Goal: Task Accomplishment & Management: Manage account settings

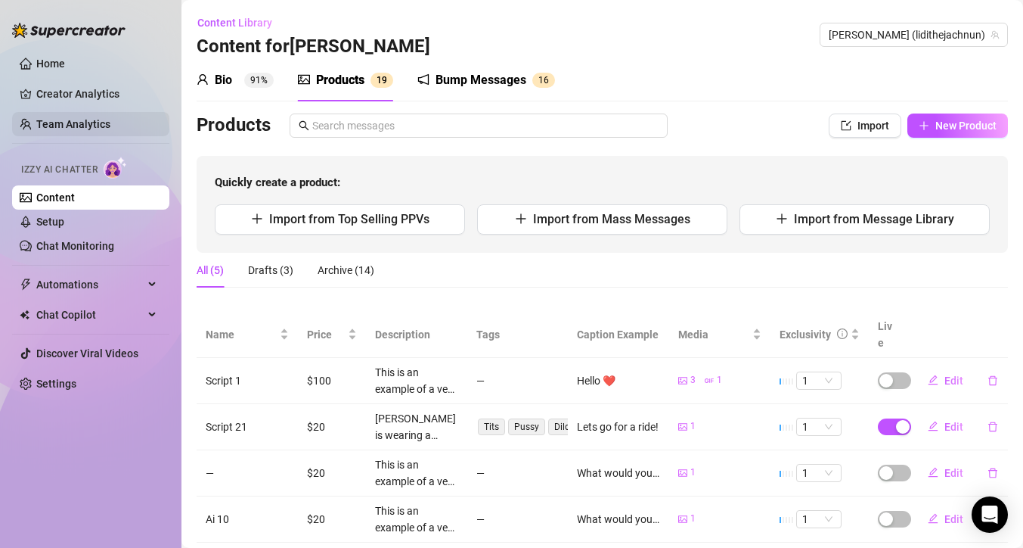
click at [90, 118] on link "Team Analytics" at bounding box center [73, 124] width 74 height 12
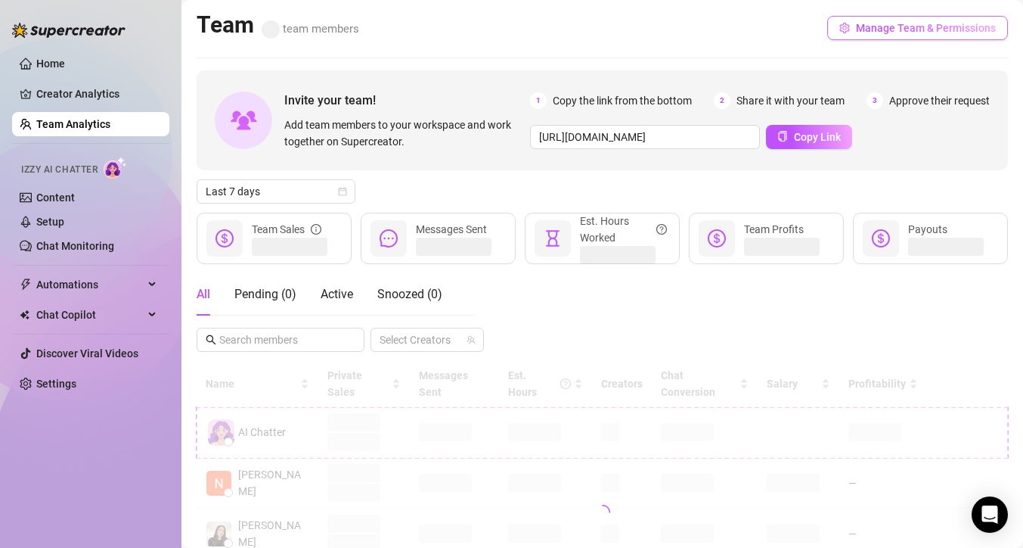
click at [899, 33] on span "Manage Team & Permissions" at bounding box center [926, 28] width 140 height 12
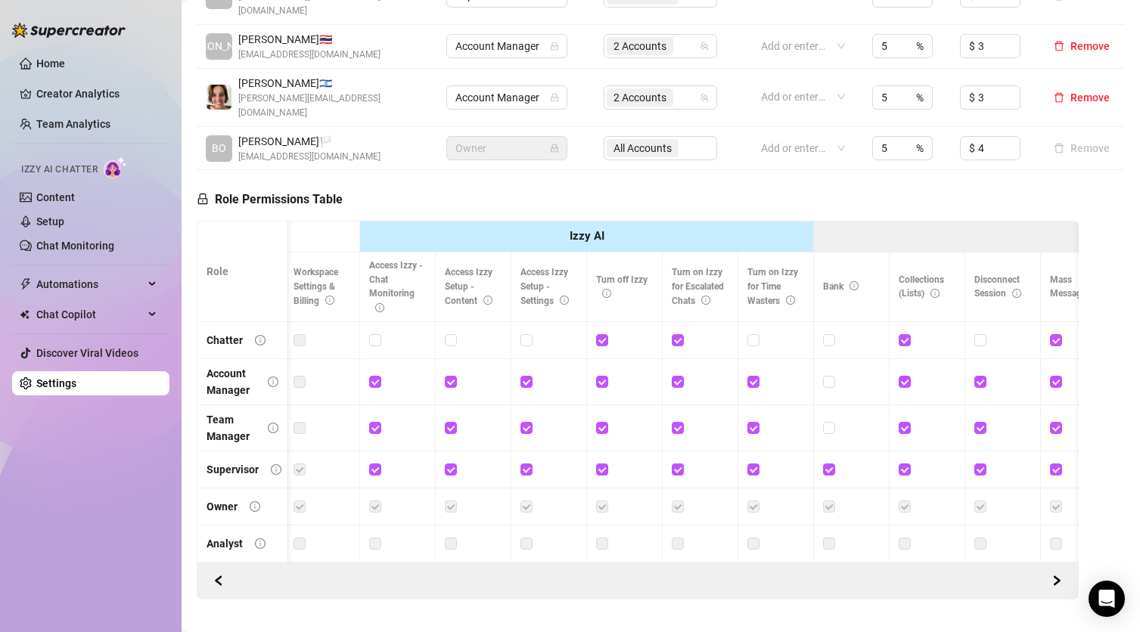
scroll to position [0, 234]
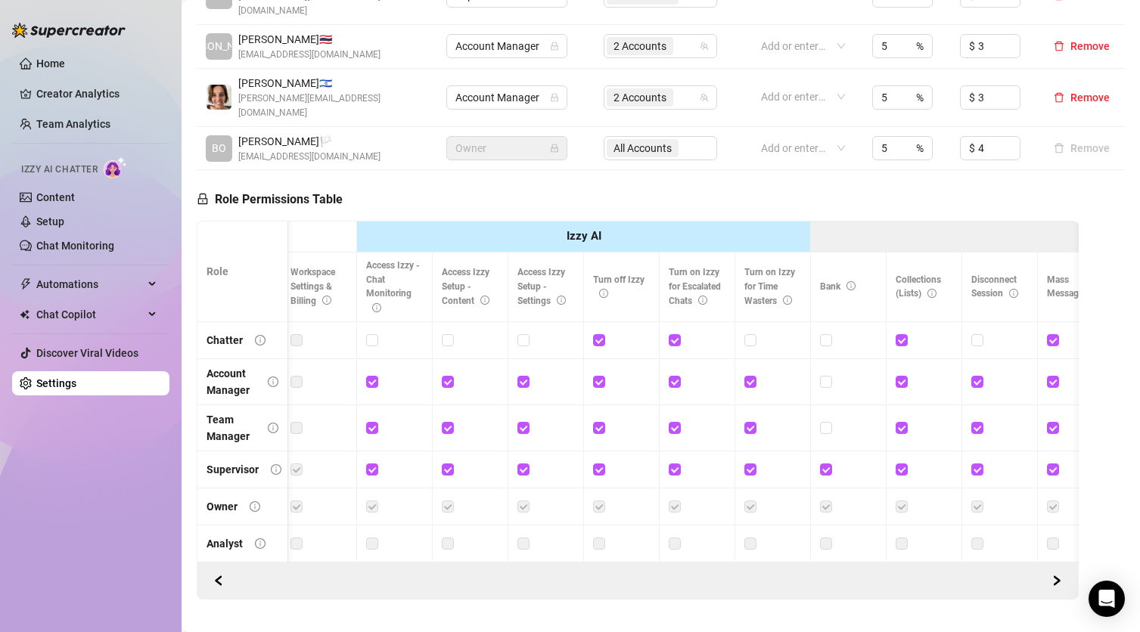
drag, startPoint x: 362, startPoint y: 532, endPoint x: 416, endPoint y: 539, distance: 54.0
click at [416, 547] on div at bounding box center [638, 581] width 882 height 37
click at [678, 267] on span "Turn on Izzy for Escalated Chats" at bounding box center [695, 286] width 52 height 39
drag, startPoint x: 678, startPoint y: 226, endPoint x: 684, endPoint y: 259, distance: 33.8
click at [684, 267] on span "Turn on Izzy for Escalated Chats" at bounding box center [695, 286] width 52 height 39
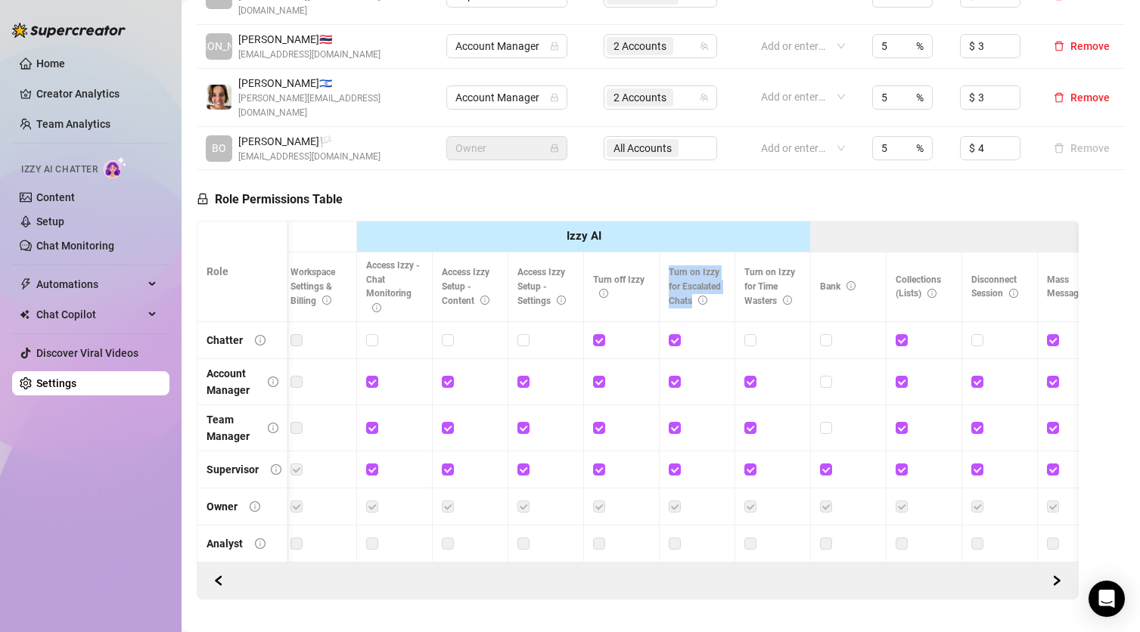
click at [684, 267] on span "Turn on Izzy for Escalated Chats" at bounding box center [695, 286] width 52 height 39
drag, startPoint x: 684, startPoint y: 259, endPoint x: 677, endPoint y: 232, distance: 28.1
click at [677, 267] on span "Turn on Izzy for Escalated Chats" at bounding box center [695, 286] width 52 height 39
drag, startPoint x: 677, startPoint y: 232, endPoint x: 682, endPoint y: 268, distance: 35.9
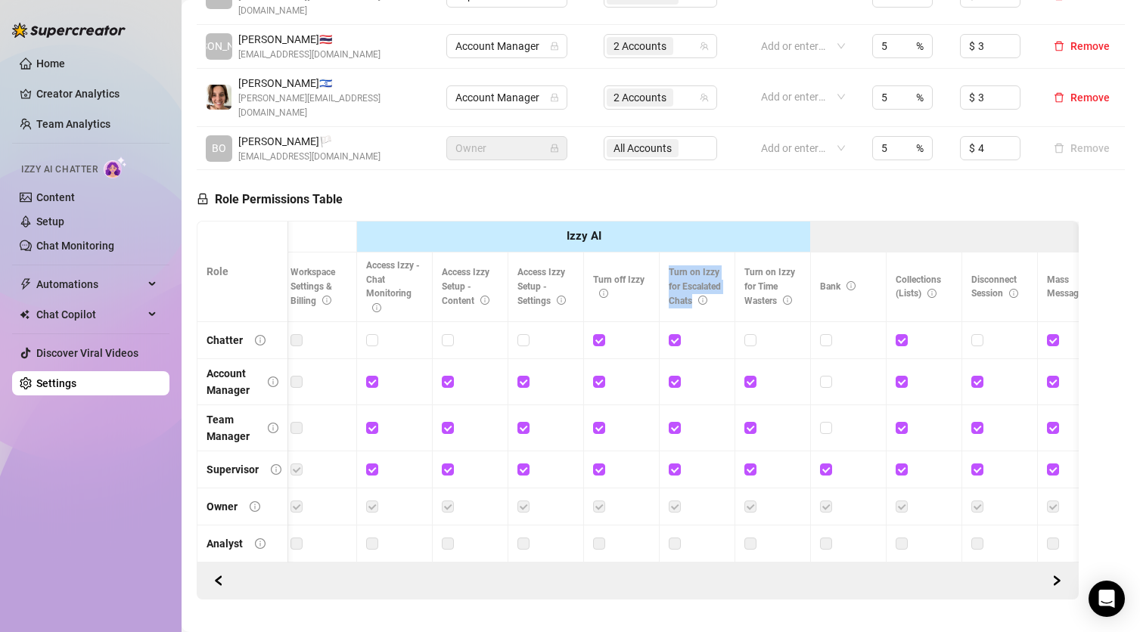
click at [682, 268] on th "Turn on Izzy for Escalated Chats" at bounding box center [698, 288] width 76 height 70
click at [679, 267] on span "Turn on Izzy for Escalated Chats" at bounding box center [695, 286] width 52 height 39
drag, startPoint x: 679, startPoint y: 256, endPoint x: 673, endPoint y: 233, distance: 23.5
click at [673, 267] on span "Turn on Izzy for Escalated Chats" at bounding box center [695, 286] width 52 height 39
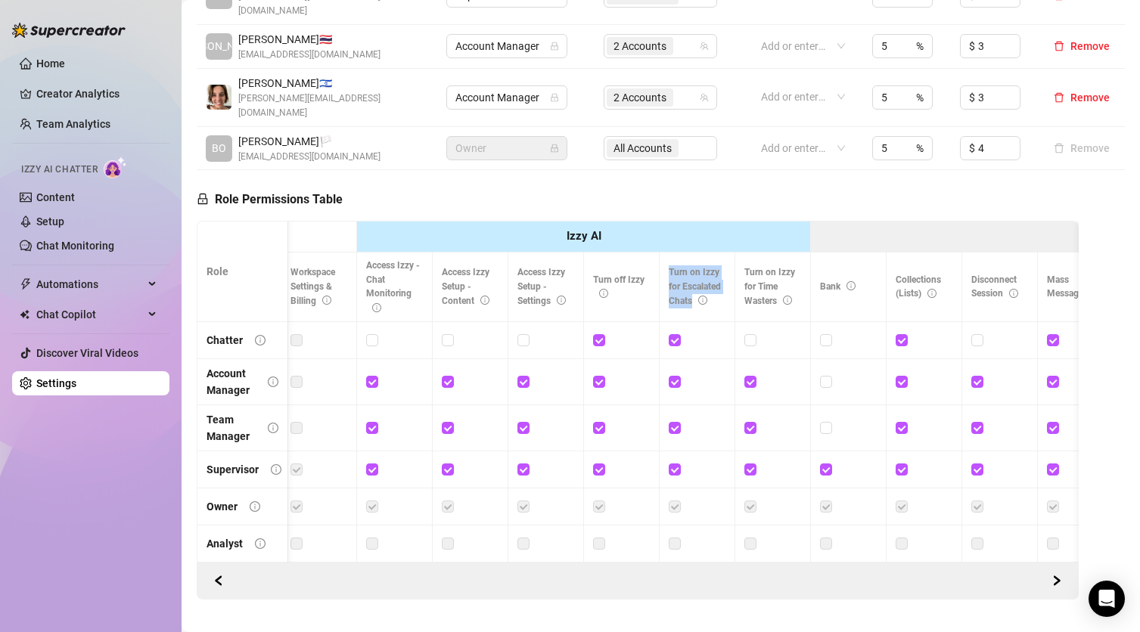
drag, startPoint x: 673, startPoint y: 233, endPoint x: 688, endPoint y: 255, distance: 26.6
click at [688, 267] on span "Turn on Izzy for Escalated Chats" at bounding box center [695, 286] width 52 height 39
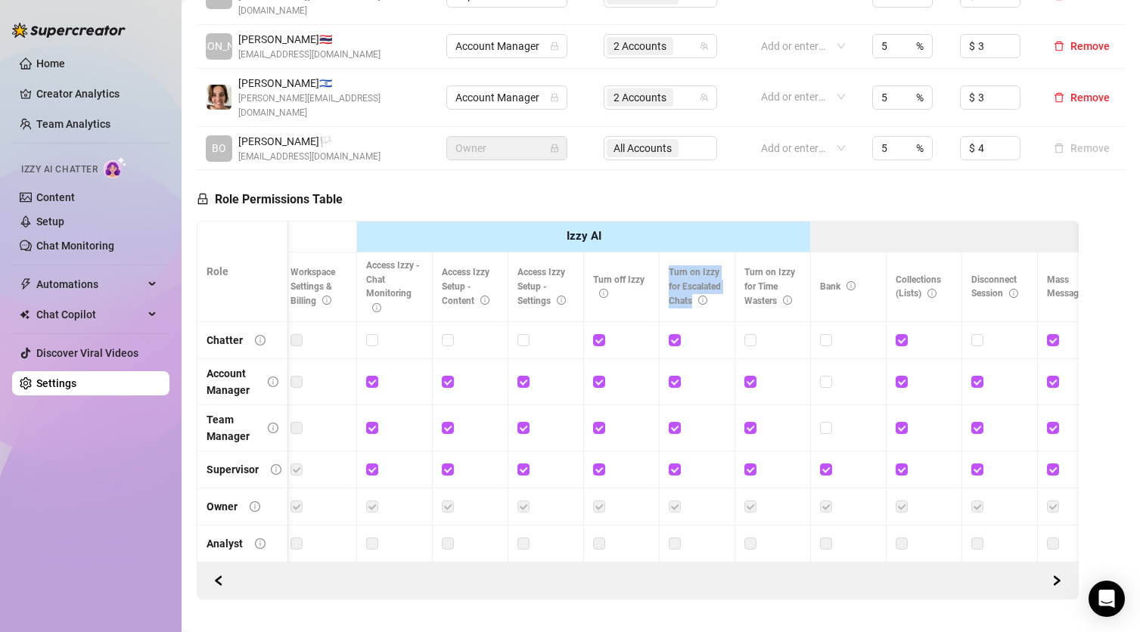
click at [686, 267] on span "Turn on Izzy for Escalated Chats" at bounding box center [695, 286] width 52 height 39
click at [687, 253] on th "Turn on Izzy for Escalated Chats" at bounding box center [698, 288] width 76 height 70
click at [601, 275] on span "Turn off Izzy" at bounding box center [618, 287] width 51 height 25
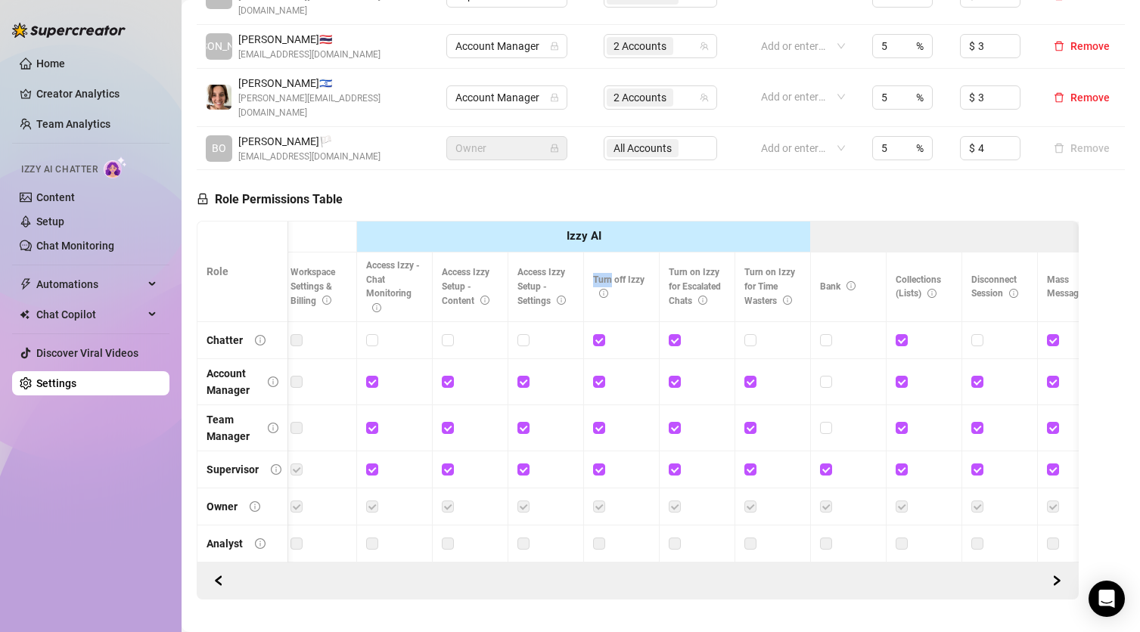
click at [601, 275] on span "Turn off Izzy" at bounding box center [618, 287] width 51 height 25
drag, startPoint x: 601, startPoint y: 231, endPoint x: 615, endPoint y: 237, distance: 15.2
click at [615, 275] on span "Turn off Izzy" at bounding box center [618, 287] width 51 height 25
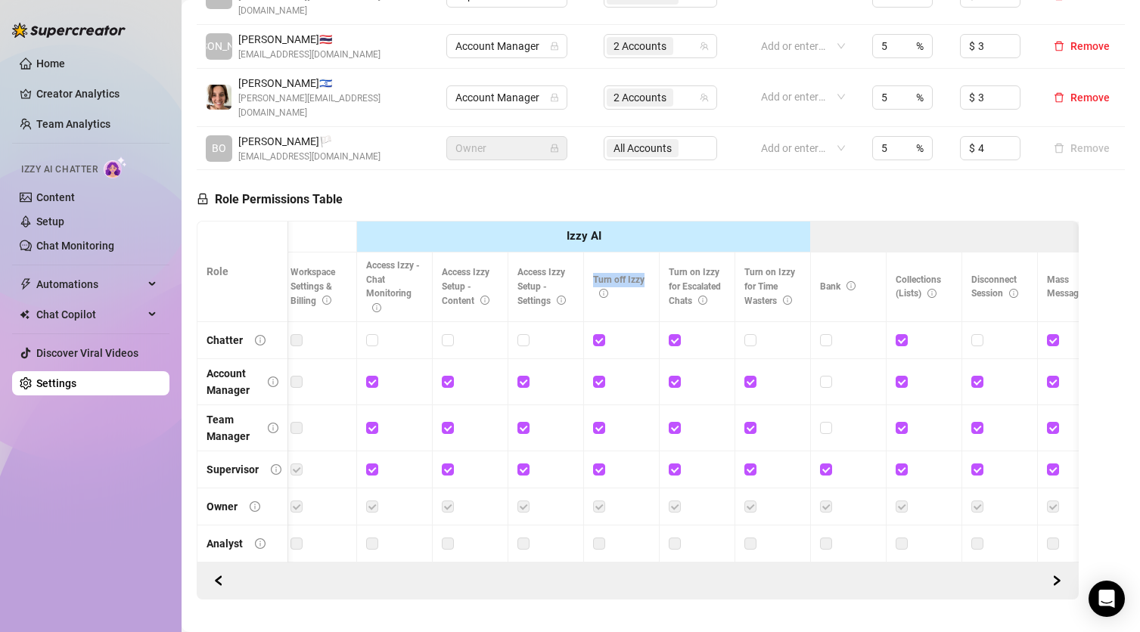
click at [615, 275] on span "Turn off Izzy" at bounding box center [618, 287] width 51 height 25
click at [605, 275] on span "Turn off Izzy" at bounding box center [618, 287] width 51 height 25
drag, startPoint x: 605, startPoint y: 237, endPoint x: 644, endPoint y: 241, distance: 38.8
click at [644, 275] on span "Turn off Izzy" at bounding box center [618, 287] width 51 height 25
click at [678, 253] on th "Turn on Izzy for Escalated Chats" at bounding box center [698, 288] width 76 height 70
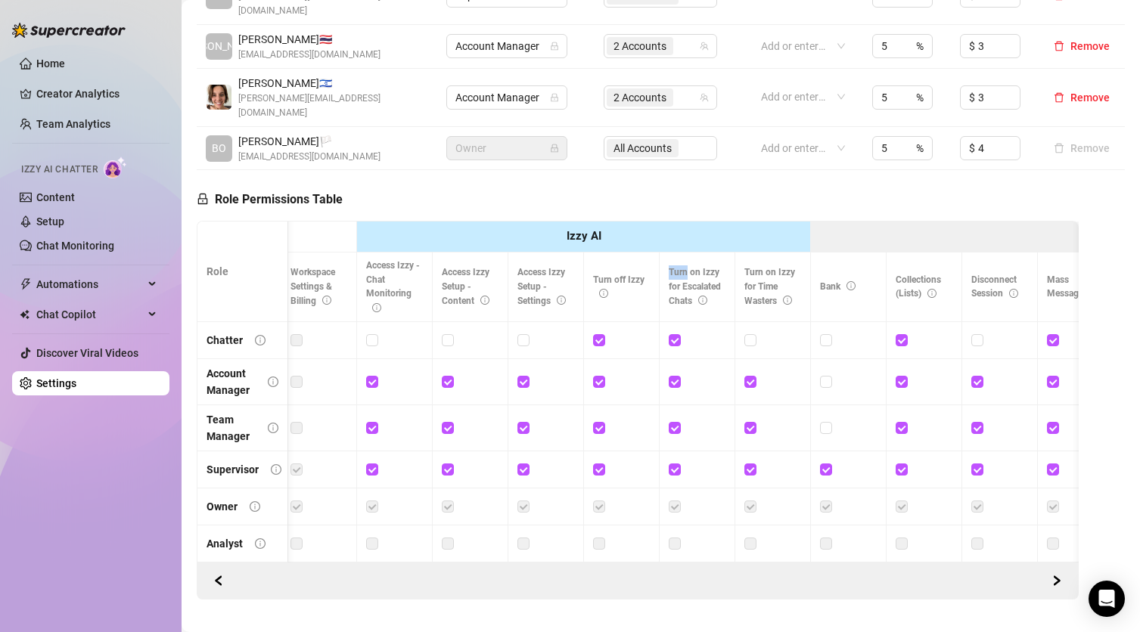
click at [678, 253] on th "Turn on Izzy for Escalated Chats" at bounding box center [698, 288] width 76 height 70
drag, startPoint x: 678, startPoint y: 222, endPoint x: 680, endPoint y: 269, distance: 46.9
click at [680, 269] on th "Turn on Izzy for Escalated Chats" at bounding box center [698, 288] width 76 height 70
click at [678, 267] on span "Turn on Izzy for Escalated Chats" at bounding box center [695, 286] width 52 height 39
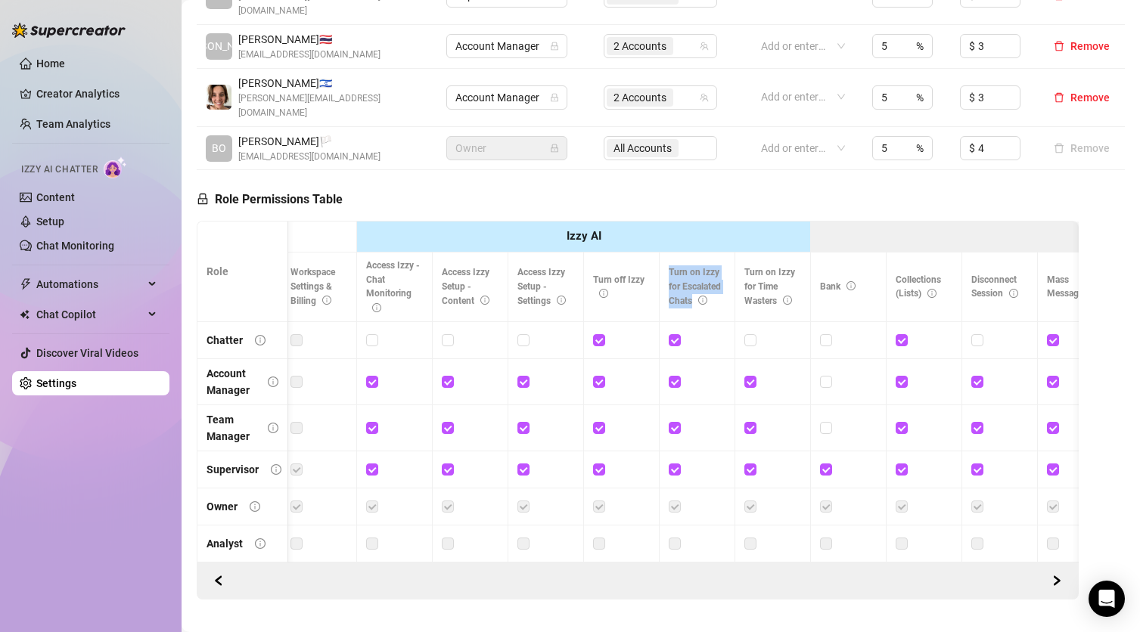
click at [678, 267] on span "Turn on Izzy for Escalated Chats" at bounding box center [695, 286] width 52 height 39
click at [680, 267] on span "Turn on Izzy for Escalated Chats" at bounding box center [695, 286] width 52 height 39
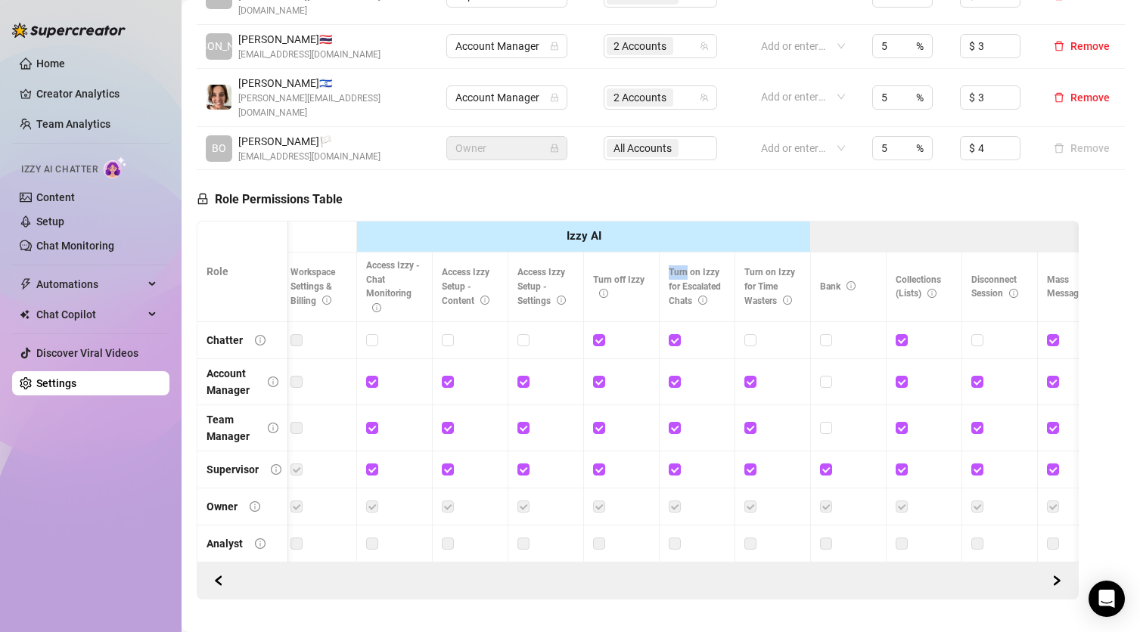
click at [680, 267] on span "Turn on Izzy for Escalated Chats" at bounding box center [695, 286] width 52 height 39
click at [675, 267] on span "Turn on Izzy for Escalated Chats" at bounding box center [695, 286] width 52 height 39
click at [598, 334] on input "checkbox" at bounding box center [598, 339] width 11 height 11
checkbox input "false"
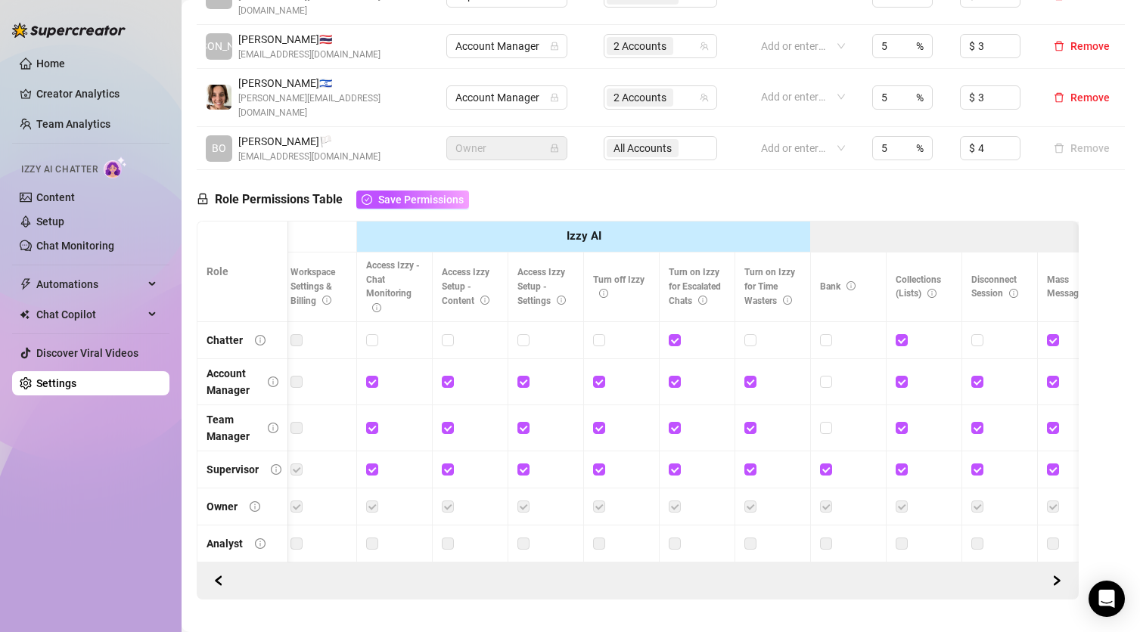
click at [603, 275] on span "Turn off Izzy" at bounding box center [618, 287] width 51 height 25
drag, startPoint x: 603, startPoint y: 231, endPoint x: 632, endPoint y: 239, distance: 29.7
click at [632, 275] on span "Turn off Izzy" at bounding box center [618, 287] width 51 height 25
click at [629, 253] on th "Turn off Izzy" at bounding box center [622, 288] width 76 height 70
click at [681, 267] on span "Turn on Izzy for Escalated Chats" at bounding box center [695, 286] width 52 height 39
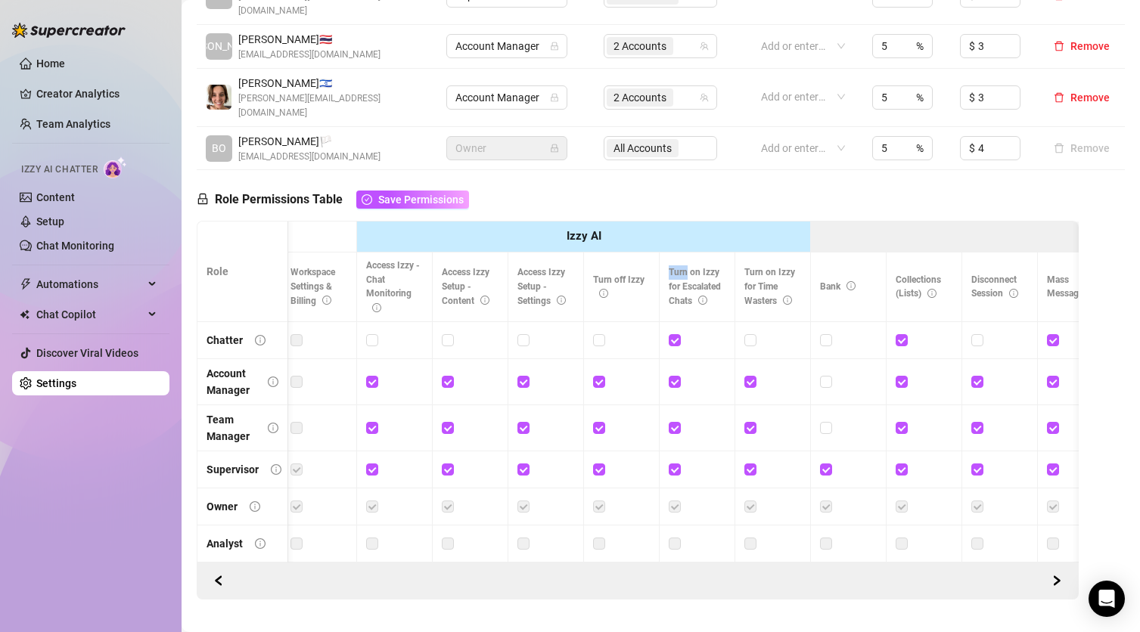
click at [681, 267] on span "Turn on Izzy for Escalated Chats" at bounding box center [695, 286] width 52 height 39
drag, startPoint x: 681, startPoint y: 228, endPoint x: 689, endPoint y: 247, distance: 20.0
click at [689, 267] on span "Turn on Izzy for Escalated Chats" at bounding box center [695, 286] width 52 height 39
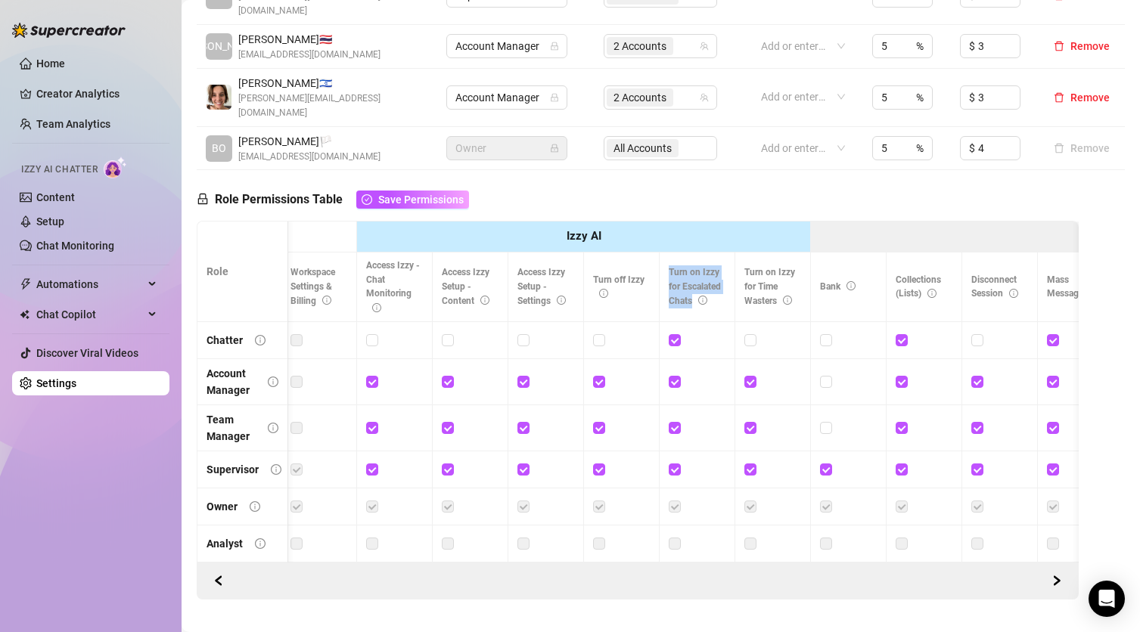
drag, startPoint x: 689, startPoint y: 247, endPoint x: 679, endPoint y: 212, distance: 36.2
click at [679, 253] on th "Turn on Izzy for Escalated Chats" at bounding box center [698, 288] width 76 height 70
click at [675, 253] on th "Turn on Izzy for Escalated Chats" at bounding box center [698, 288] width 76 height 70
drag, startPoint x: 675, startPoint y: 218, endPoint x: 689, endPoint y: 265, distance: 48.8
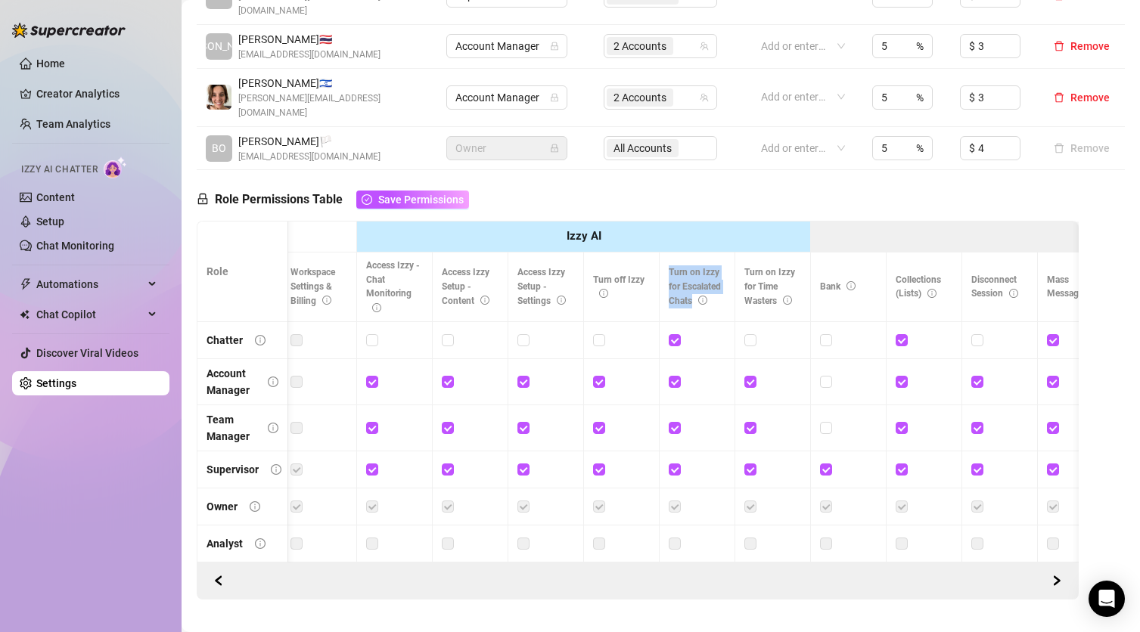
click at [689, 265] on th "Turn on Izzy for Escalated Chats" at bounding box center [698, 288] width 76 height 70
drag, startPoint x: 689, startPoint y: 265, endPoint x: 675, endPoint y: 229, distance: 38.3
click at [675, 253] on th "Turn on Izzy for Escalated Chats" at bounding box center [698, 288] width 76 height 70
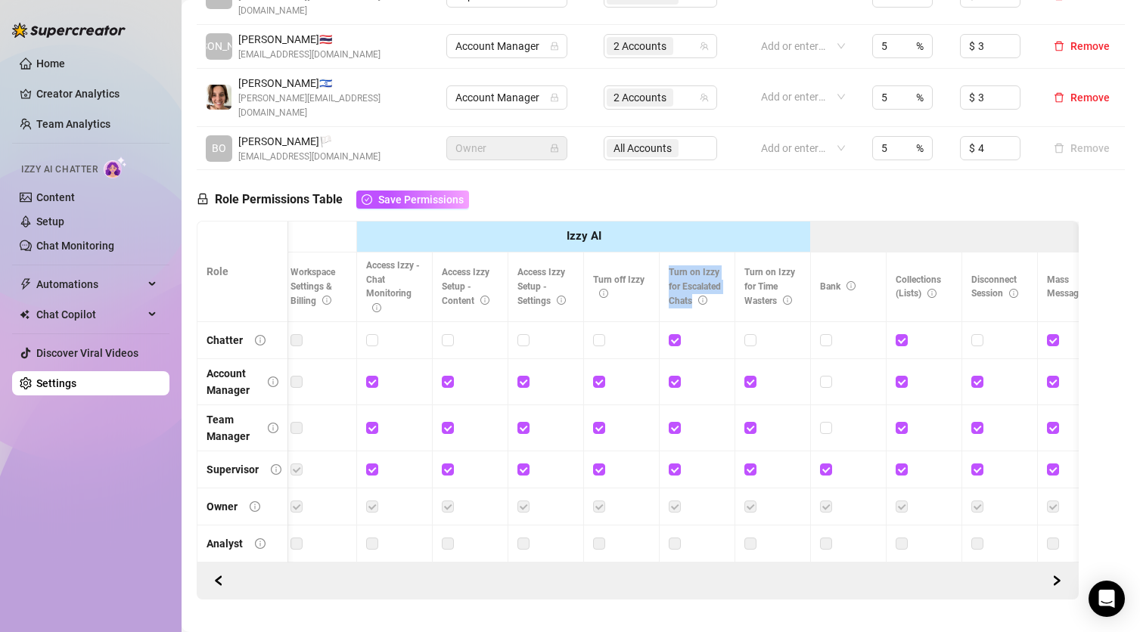
click at [675, 267] on span "Turn on Izzy for Escalated Chats" at bounding box center [695, 286] width 52 height 39
drag, startPoint x: 675, startPoint y: 229, endPoint x: 683, endPoint y: 261, distance: 32.8
click at [683, 267] on span "Turn on Izzy for Escalated Chats" at bounding box center [695, 286] width 52 height 39
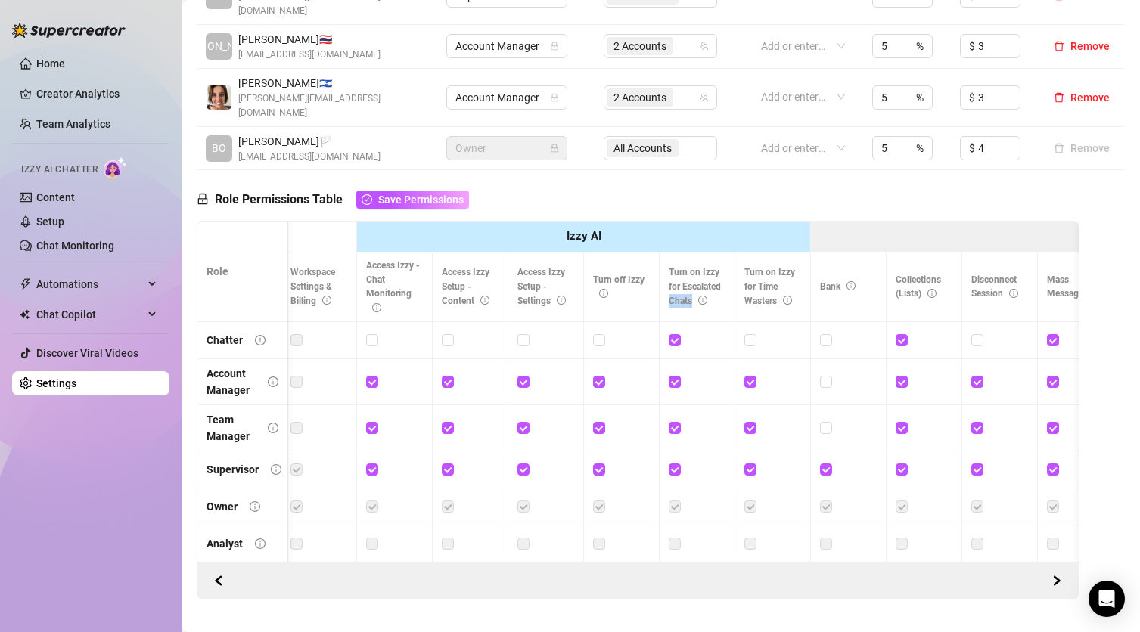
click at [683, 267] on span "Turn on Izzy for Escalated Chats" at bounding box center [695, 286] width 52 height 39
drag, startPoint x: 683, startPoint y: 261, endPoint x: 669, endPoint y: 228, distance: 35.3
click at [669, 267] on span "Turn on Izzy for Escalated Chats" at bounding box center [695, 286] width 52 height 39
drag, startPoint x: 669, startPoint y: 228, endPoint x: 685, endPoint y: 256, distance: 31.5
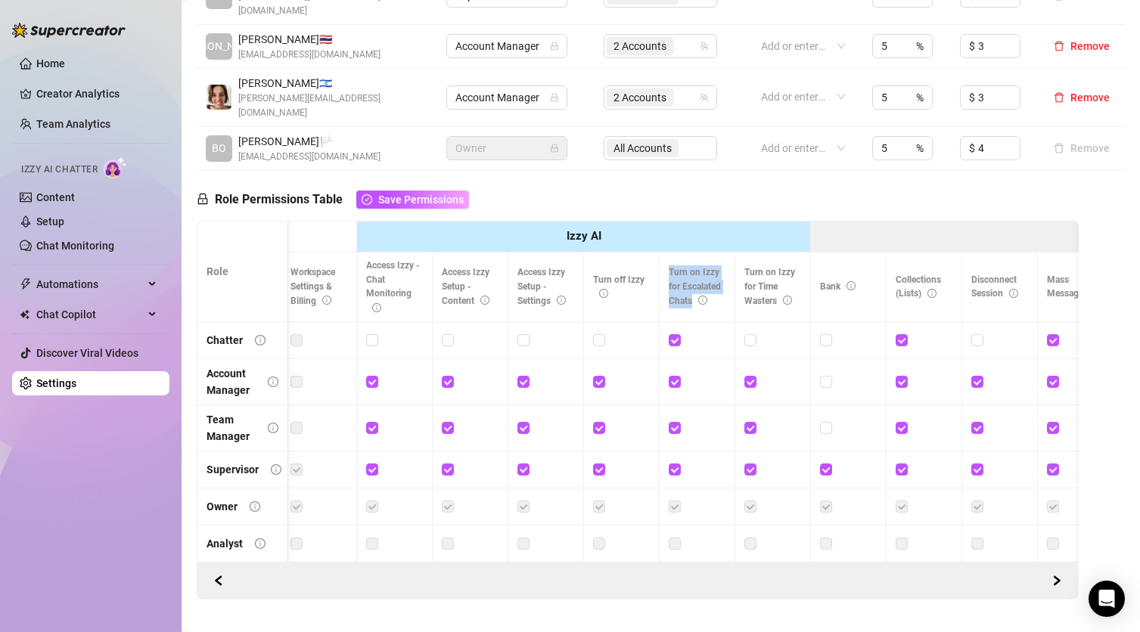
click at [685, 267] on span "Turn on Izzy for Escalated Chats" at bounding box center [695, 286] width 52 height 39
drag, startPoint x: 685, startPoint y: 256, endPoint x: 683, endPoint y: 243, distance: 13.1
click at [683, 267] on span "Turn on Izzy for Escalated Chats" at bounding box center [695, 286] width 52 height 39
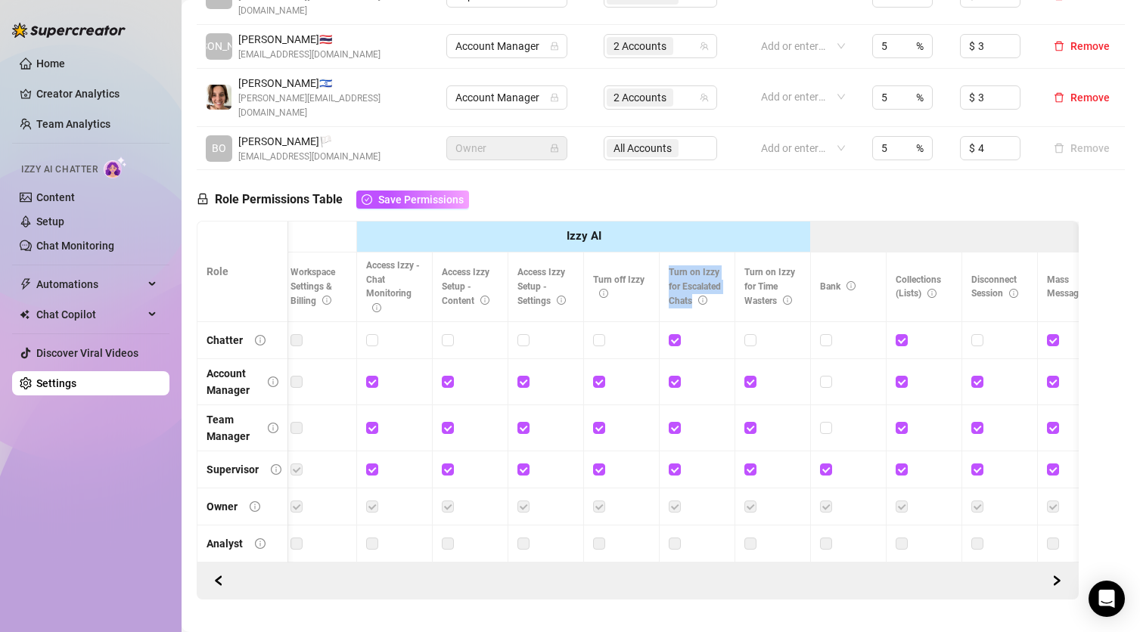
click at [683, 267] on span "Turn on Izzy for Escalated Chats" at bounding box center [695, 286] width 52 height 39
click at [693, 253] on th "Turn on Izzy for Escalated Chats" at bounding box center [698, 288] width 76 height 70
click at [678, 267] on span "Turn on Izzy for Escalated Chats" at bounding box center [695, 286] width 52 height 39
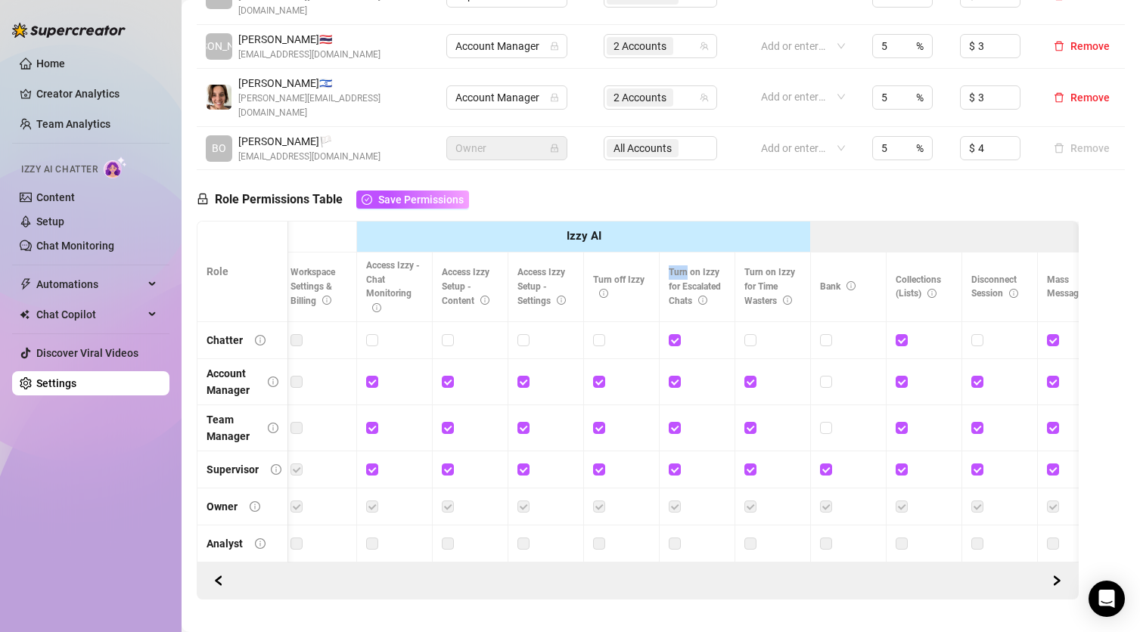
click at [677, 267] on span "Turn on Izzy for Escalated Chats" at bounding box center [695, 286] width 52 height 39
drag, startPoint x: 677, startPoint y: 227, endPoint x: 677, endPoint y: 259, distance: 31.8
click at [677, 267] on span "Turn on Izzy for Escalated Chats" at bounding box center [695, 286] width 52 height 39
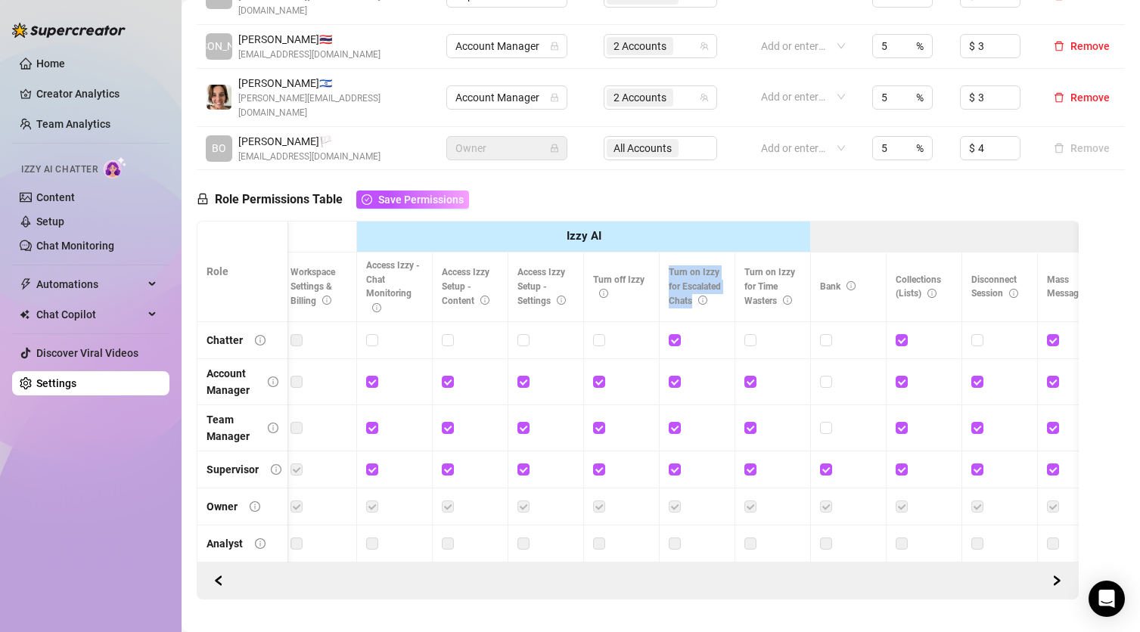
drag, startPoint x: 677, startPoint y: 259, endPoint x: 675, endPoint y: 224, distance: 34.8
click at [675, 267] on span "Turn on Izzy for Escalated Chats" at bounding box center [695, 286] width 52 height 39
drag, startPoint x: 675, startPoint y: 224, endPoint x: 678, endPoint y: 259, distance: 35.6
click at [678, 267] on span "Turn on Izzy for Escalated Chats" at bounding box center [695, 286] width 52 height 39
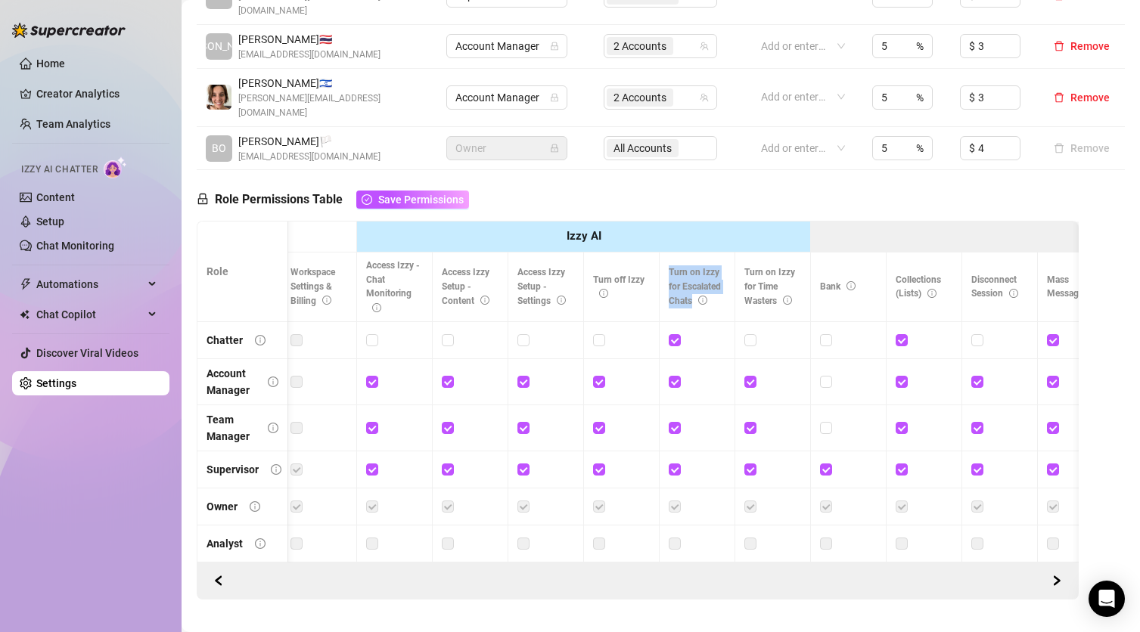
click at [678, 267] on span "Turn on Izzy for Escalated Chats" at bounding box center [695, 286] width 52 height 39
drag, startPoint x: 678, startPoint y: 259, endPoint x: 675, endPoint y: 232, distance: 27.4
click at [675, 267] on span "Turn on Izzy for Escalated Chats" at bounding box center [695, 286] width 52 height 39
drag, startPoint x: 675, startPoint y: 232, endPoint x: 680, endPoint y: 259, distance: 27.0
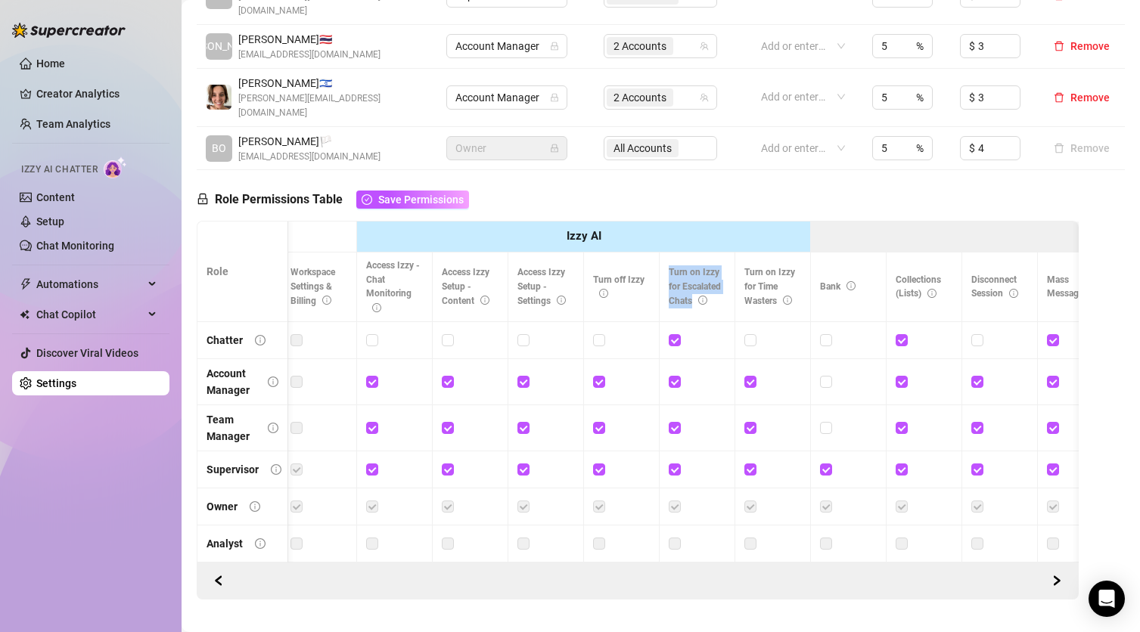
click at [680, 267] on span "Turn on Izzy for Escalated Chats" at bounding box center [695, 286] width 52 height 39
drag, startPoint x: 680, startPoint y: 259, endPoint x: 678, endPoint y: 228, distance: 30.3
click at [678, 267] on span "Turn on Izzy for Escalated Chats" at bounding box center [695, 286] width 52 height 39
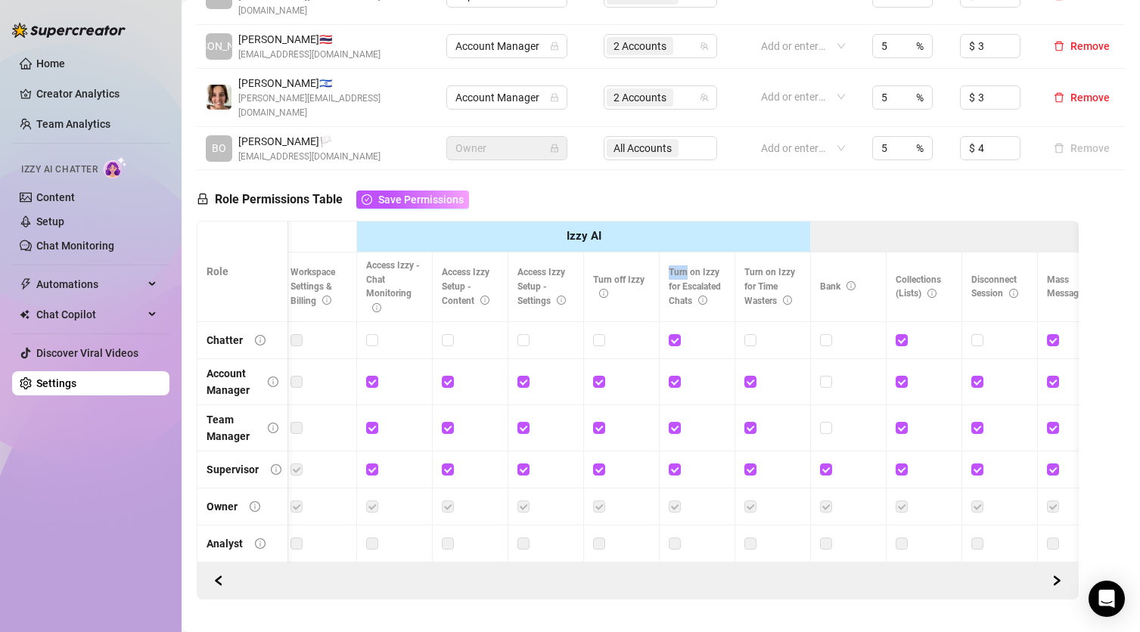
click at [678, 267] on span "Turn on Izzy for Escalated Chats" at bounding box center [695, 286] width 52 height 39
drag, startPoint x: 678, startPoint y: 228, endPoint x: 679, endPoint y: 259, distance: 31.0
click at [679, 267] on span "Turn on Izzy for Escalated Chats" at bounding box center [695, 286] width 52 height 39
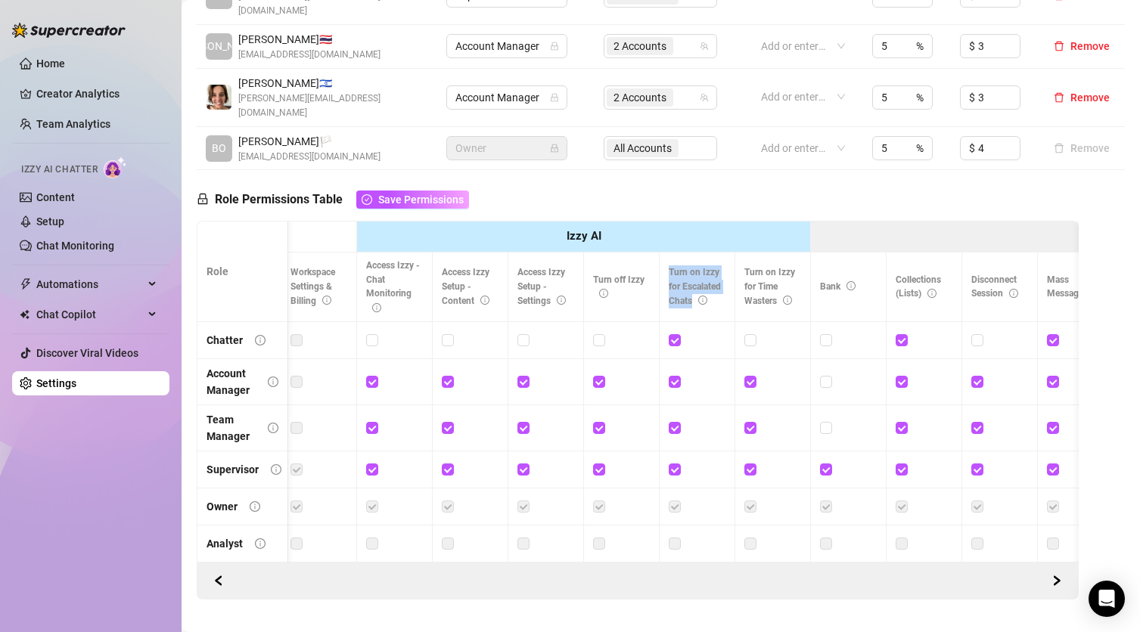
drag, startPoint x: 679, startPoint y: 259, endPoint x: 678, endPoint y: 223, distance: 36.3
click at [678, 253] on th "Turn on Izzy for Escalated Chats" at bounding box center [698, 288] width 76 height 70
drag, startPoint x: 678, startPoint y: 223, endPoint x: 678, endPoint y: 241, distance: 18.2
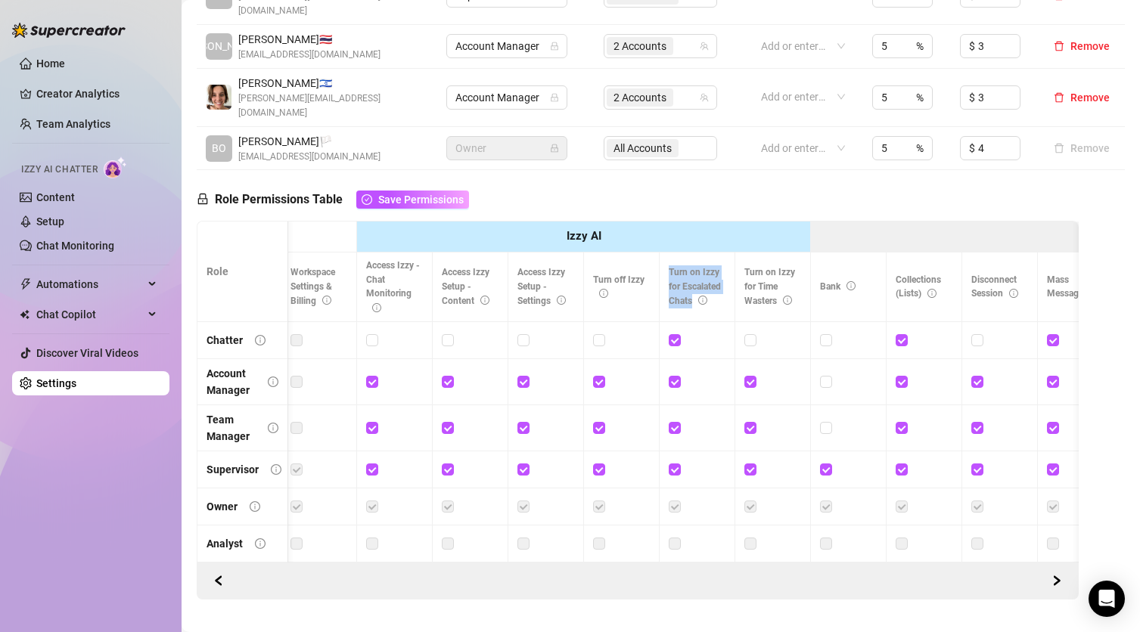
click at [678, 253] on th "Turn on Izzy for Escalated Chats" at bounding box center [698, 288] width 76 height 70
click at [678, 267] on span "Turn on Izzy for Escalated Chats" at bounding box center [695, 286] width 52 height 39
drag, startPoint x: 678, startPoint y: 241, endPoint x: 678, endPoint y: 228, distance: 13.6
click at [678, 267] on span "Turn on Izzy for Escalated Chats" at bounding box center [695, 286] width 52 height 39
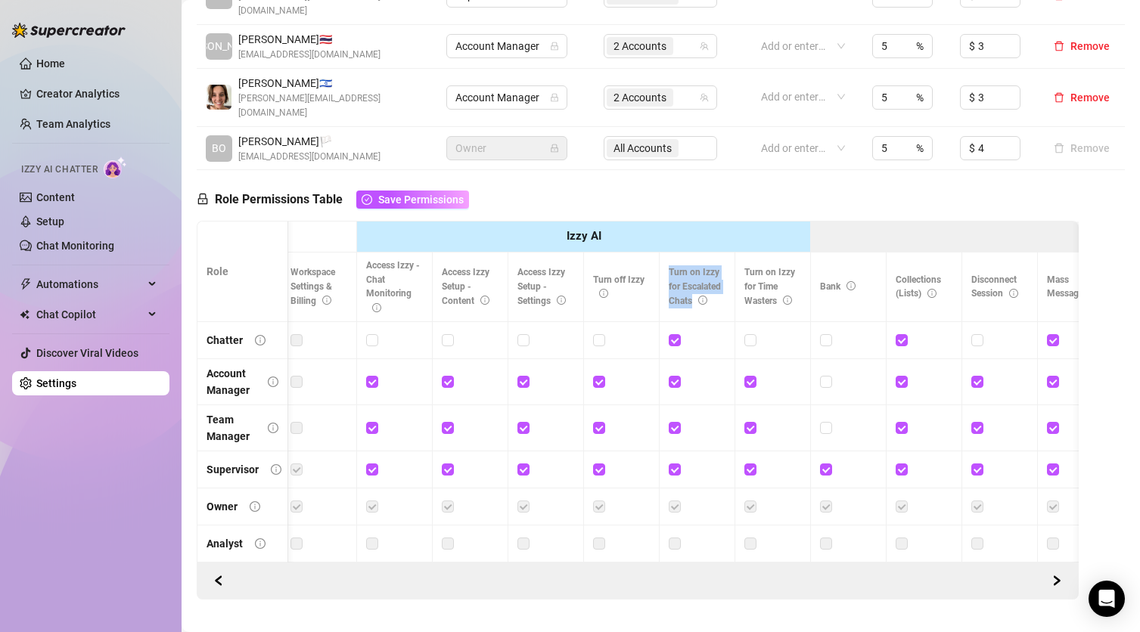
click at [678, 267] on span "Turn on Izzy for Escalated Chats" at bounding box center [695, 286] width 52 height 39
drag, startPoint x: 678, startPoint y: 228, endPoint x: 678, endPoint y: 237, distance: 9.9
click at [678, 253] on th "Turn on Izzy for Escalated Chats" at bounding box center [698, 288] width 76 height 70
click at [678, 267] on span "Turn on Izzy for Escalated Chats" at bounding box center [695, 286] width 52 height 39
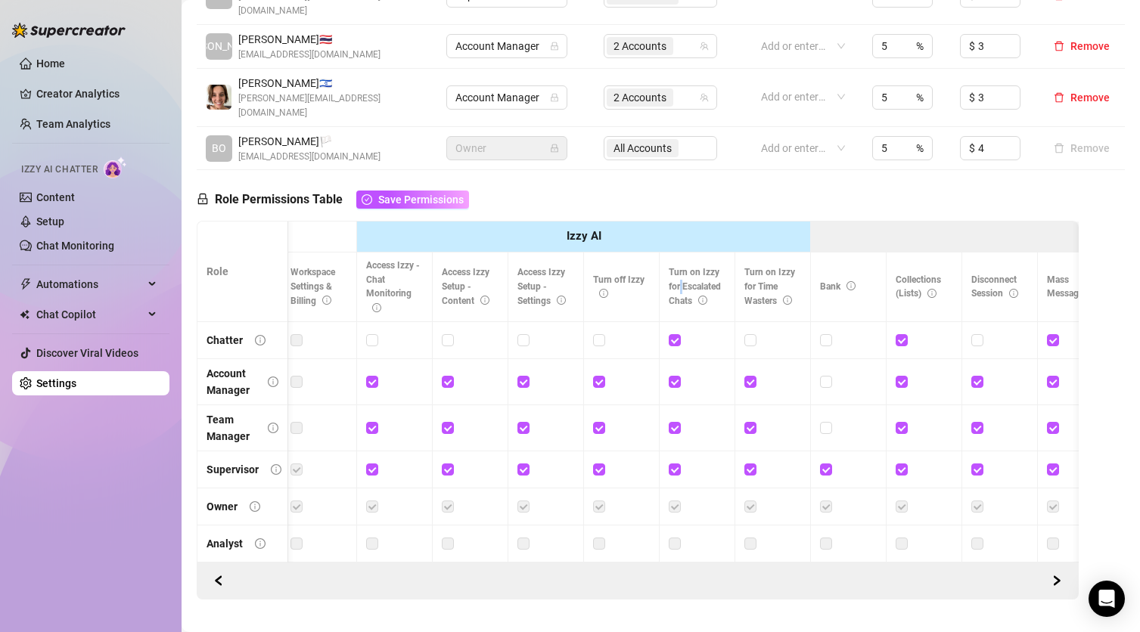
click at [678, 267] on span "Turn on Izzy for Escalated Chats" at bounding box center [695, 286] width 52 height 39
drag, startPoint x: 678, startPoint y: 224, endPoint x: 680, endPoint y: 256, distance: 32.6
click at [680, 267] on span "Turn on Izzy for Escalated Chats" at bounding box center [695, 286] width 52 height 39
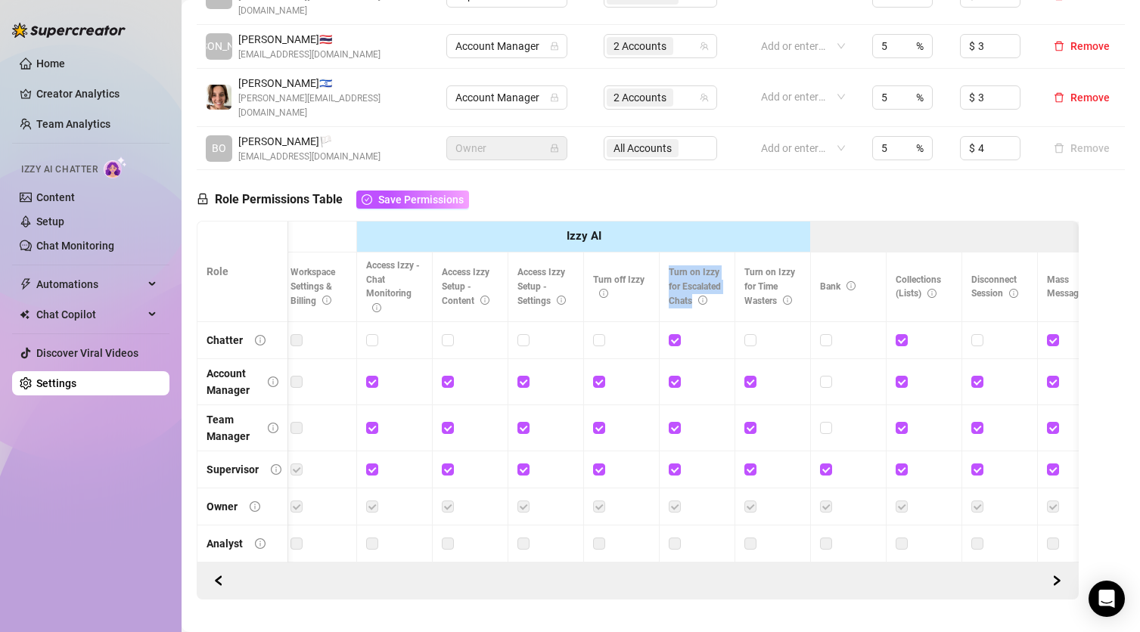
click at [680, 267] on span "Turn on Izzy for Escalated Chats" at bounding box center [695, 286] width 52 height 39
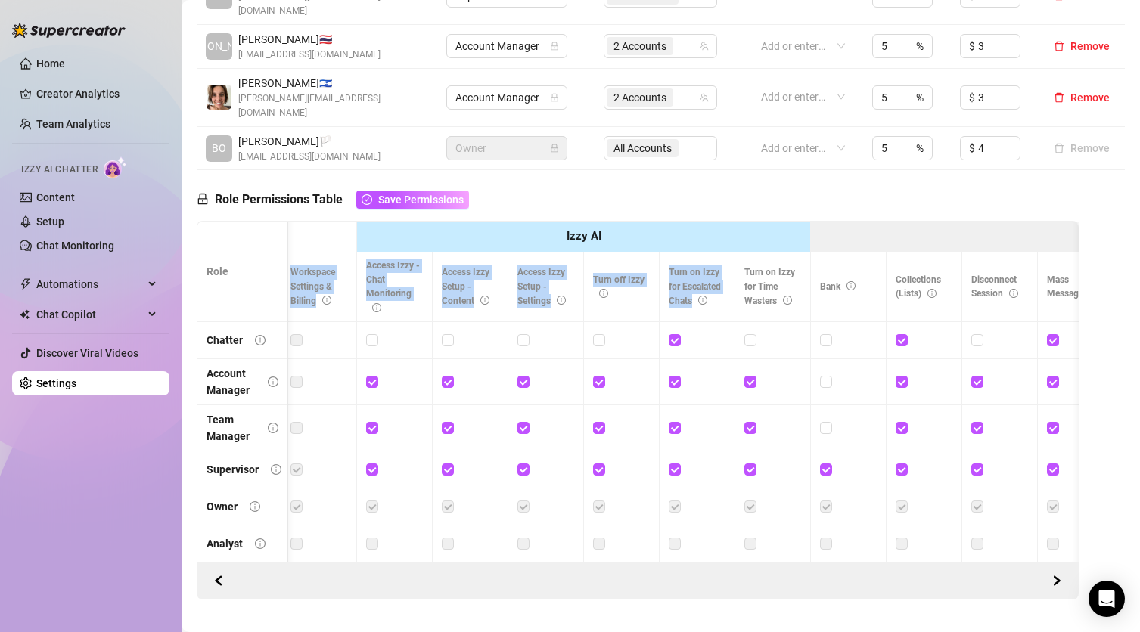
drag, startPoint x: 680, startPoint y: 256, endPoint x: 676, endPoint y: 204, distance: 52.3
click at [676, 222] on th "Izzy AI" at bounding box center [584, 237] width 454 height 31
